Goal: Task Accomplishment & Management: Manage account settings

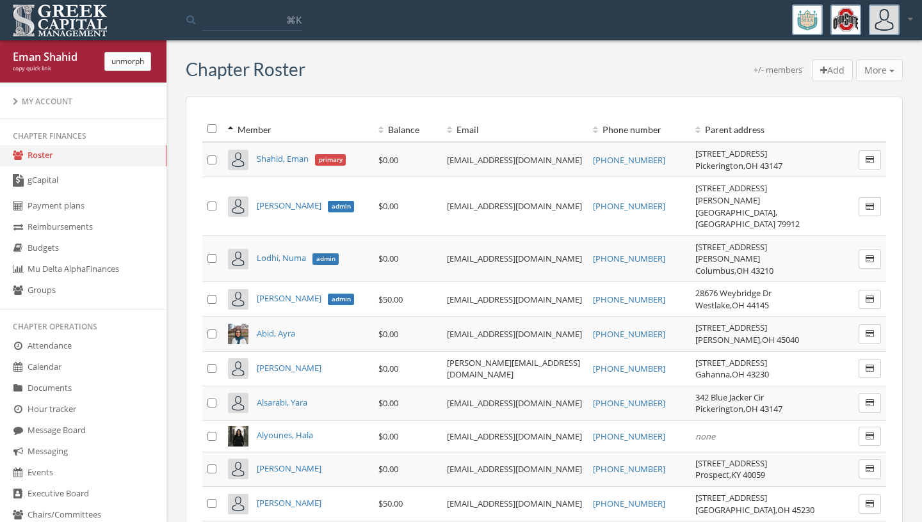
click at [56, 182] on link "gCapital" at bounding box center [83, 180] width 166 height 29
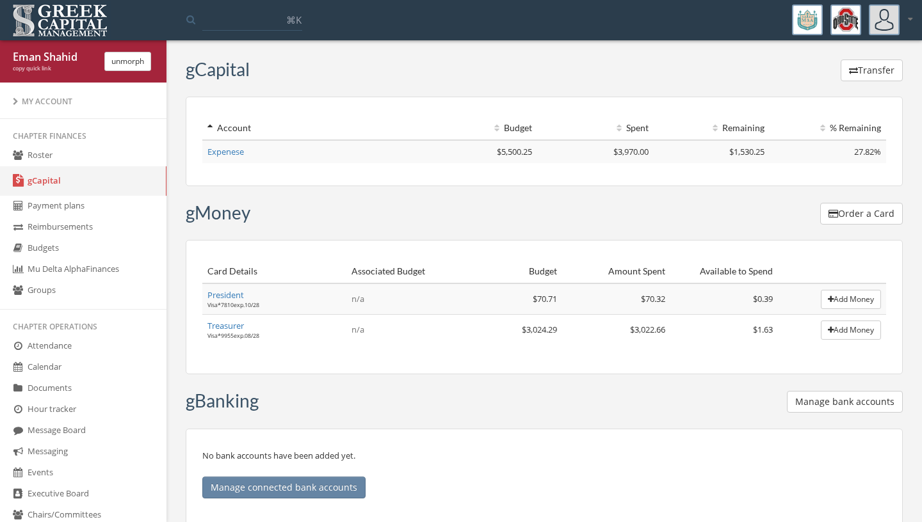
click at [215, 325] on link "Treasurer" at bounding box center [225, 326] width 36 height 12
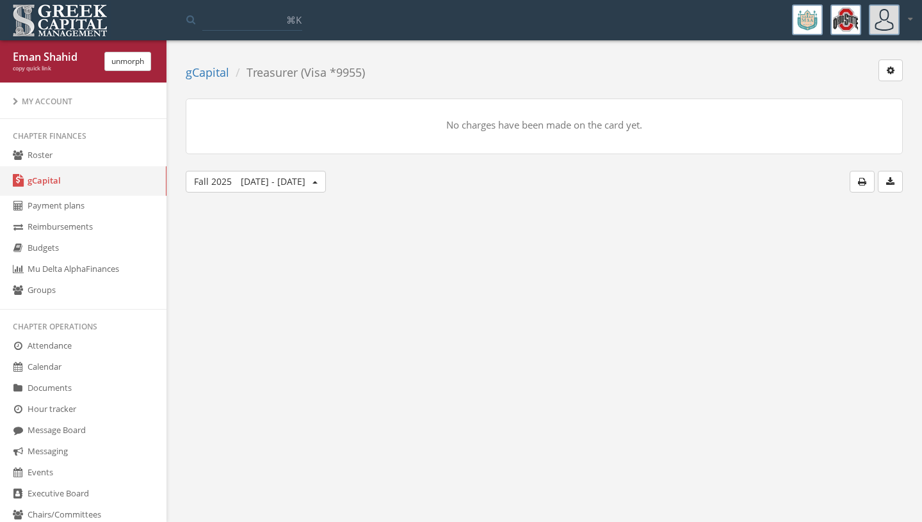
click at [894, 65] on button "button" at bounding box center [890, 71] width 24 height 22
click at [862, 111] on link "Freeze card" at bounding box center [846, 116] width 103 height 20
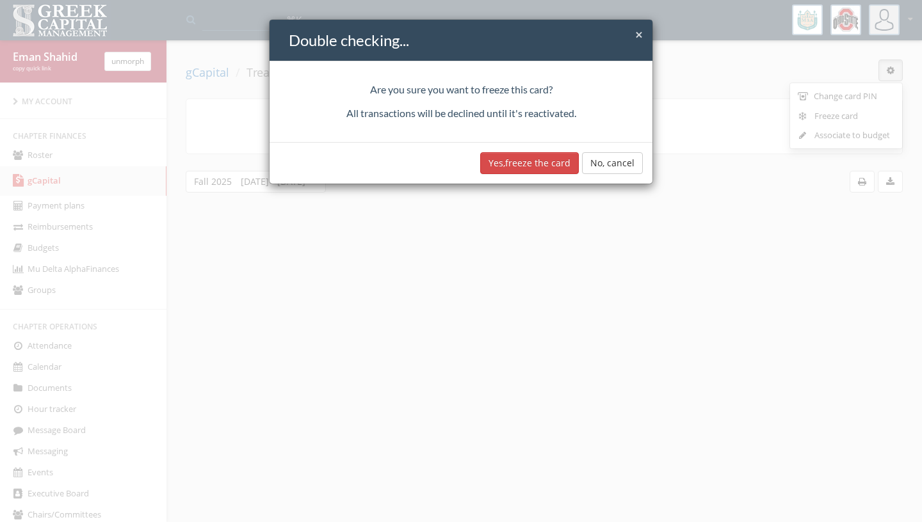
click at [548, 163] on button "Yes, freeze the card" at bounding box center [529, 163] width 99 height 22
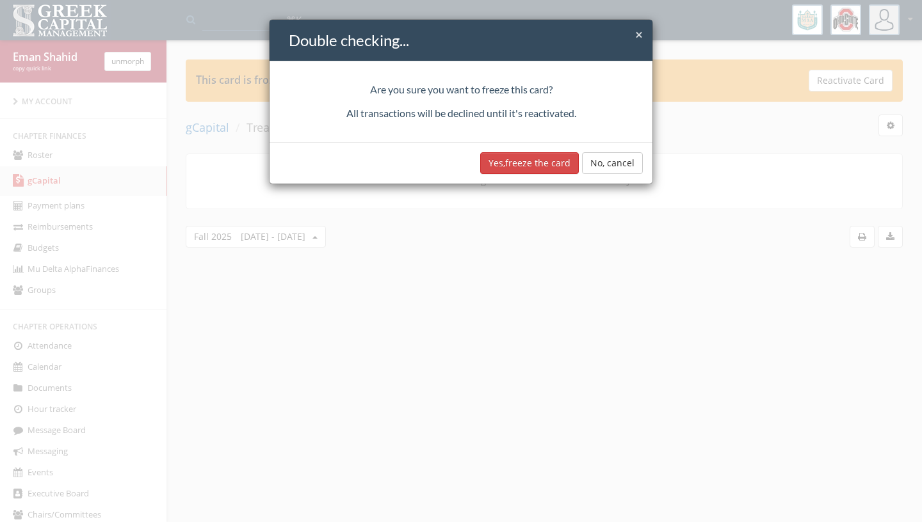
click at [538, 167] on button "Yes, freeze the card" at bounding box center [529, 163] width 99 height 22
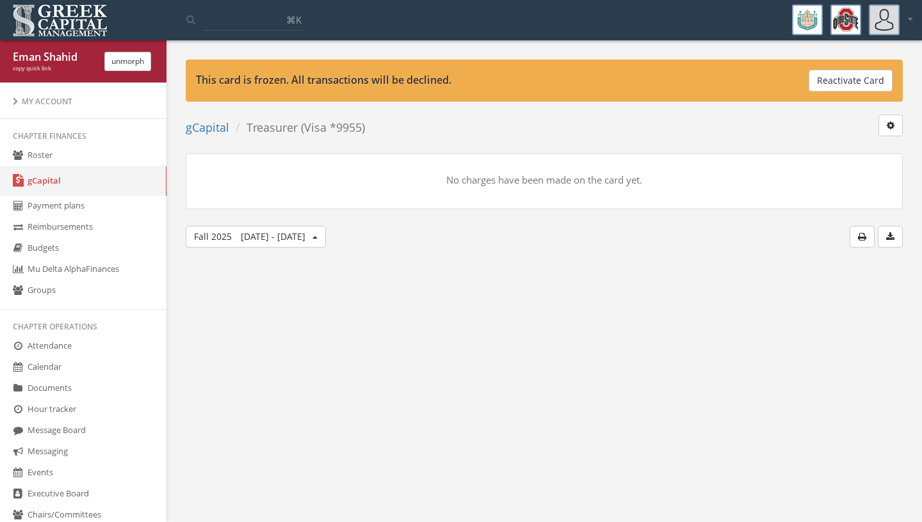
click at [66, 183] on link "gCapital" at bounding box center [83, 180] width 166 height 29
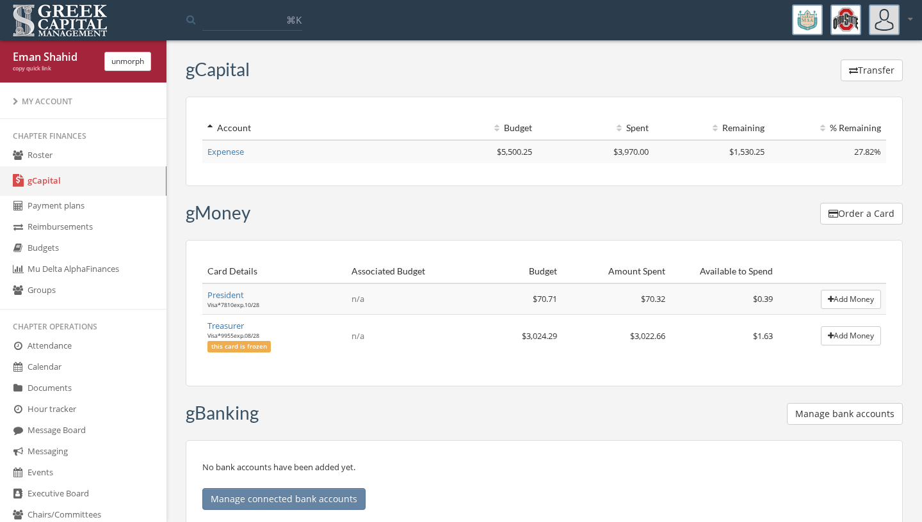
click at [848, 302] on button "Add Money" at bounding box center [851, 299] width 60 height 19
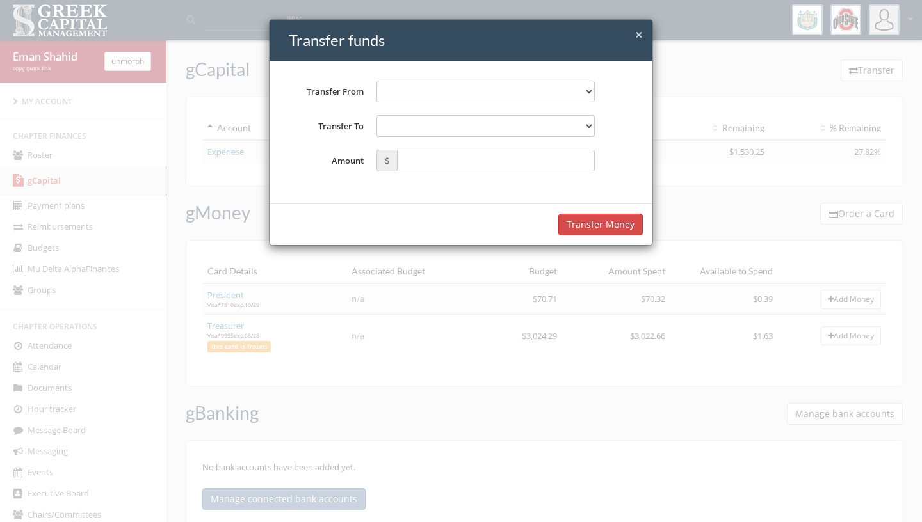
select select "**********"
click at [642, 31] on span "×" at bounding box center [639, 35] width 8 height 18
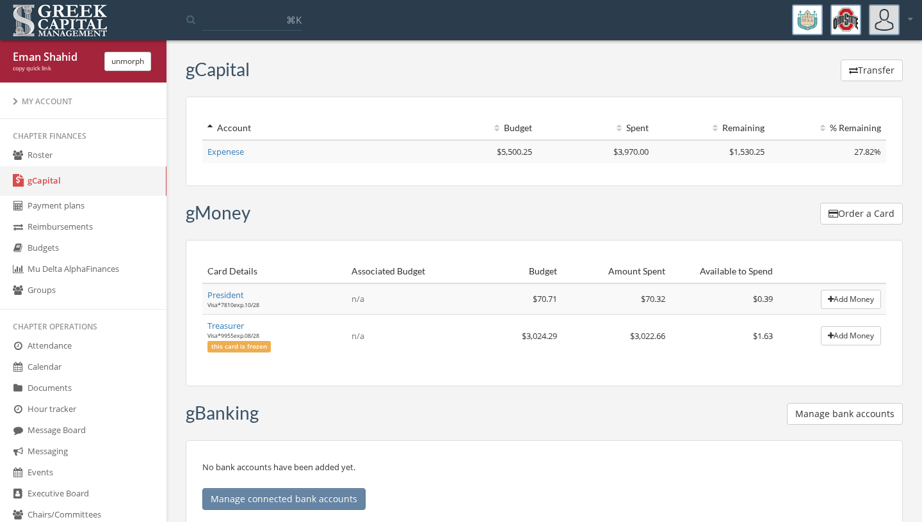
click at [216, 300] on link "President" at bounding box center [225, 295] width 36 height 12
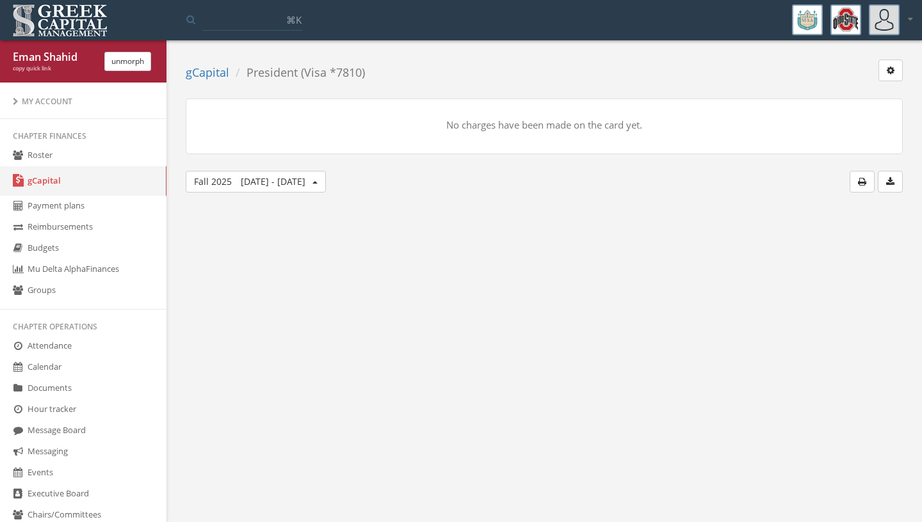
click at [889, 69] on icon "button" at bounding box center [891, 70] width 8 height 9
click at [856, 118] on link "Freeze card" at bounding box center [846, 116] width 103 height 20
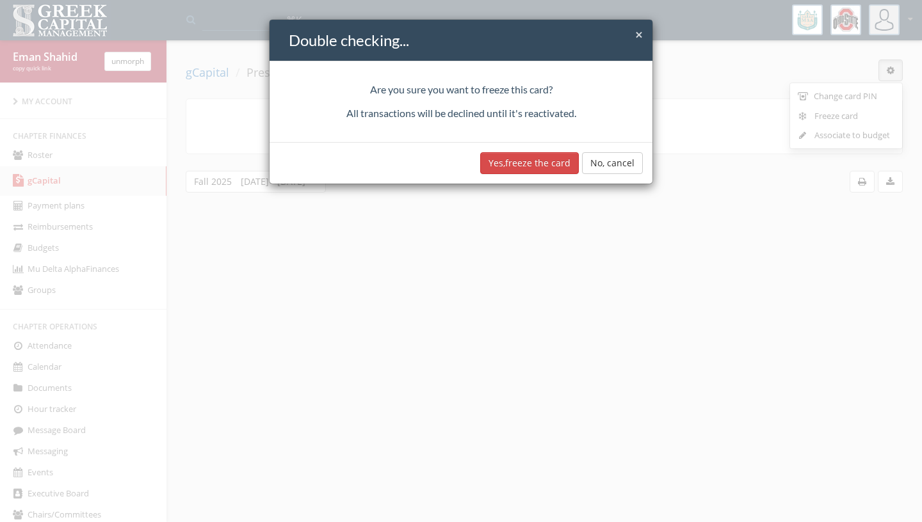
click at [563, 171] on button "Yes, freeze the card" at bounding box center [529, 163] width 99 height 22
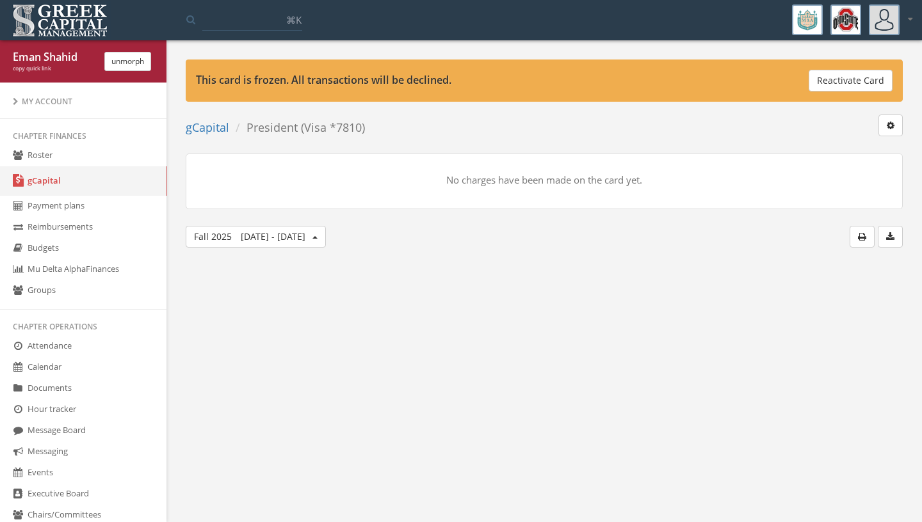
click at [138, 72] on div "[PERSON_NAME] copy quick link unmorph" at bounding box center [83, 61] width 166 height 42
click at [137, 57] on button "unmorph" at bounding box center [127, 61] width 47 height 19
